Goal: Find specific page/section: Find specific page/section

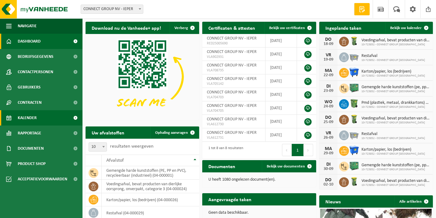
click at [29, 118] on span "Kalender" at bounding box center [27, 117] width 19 height 15
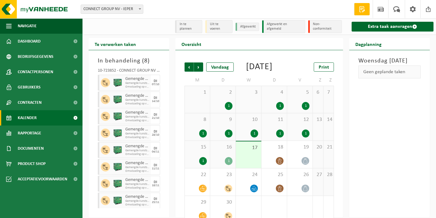
click at [227, 26] on li "Uit te voeren" at bounding box center [218, 26] width 27 height 13
click at [289, 27] on li "Afgewerkt en afgemeld" at bounding box center [283, 26] width 43 height 13
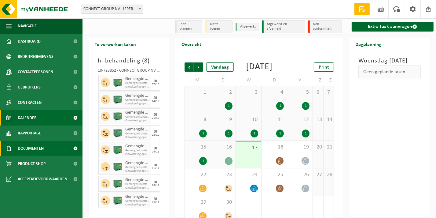
click at [76, 148] on span at bounding box center [76, 148] width 14 height 15
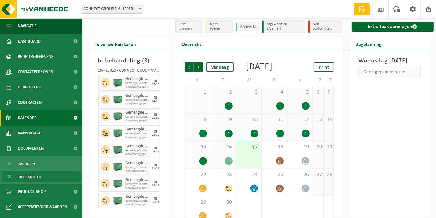
click at [24, 177] on span "Documenten" at bounding box center [30, 177] width 23 height 12
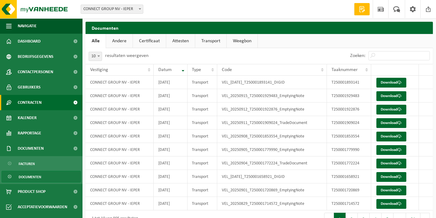
click at [78, 102] on span at bounding box center [76, 102] width 14 height 15
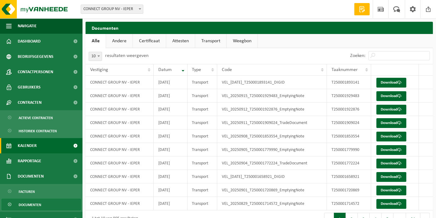
click at [71, 146] on span at bounding box center [76, 145] width 14 height 15
